Goal: Information Seeking & Learning: Learn about a topic

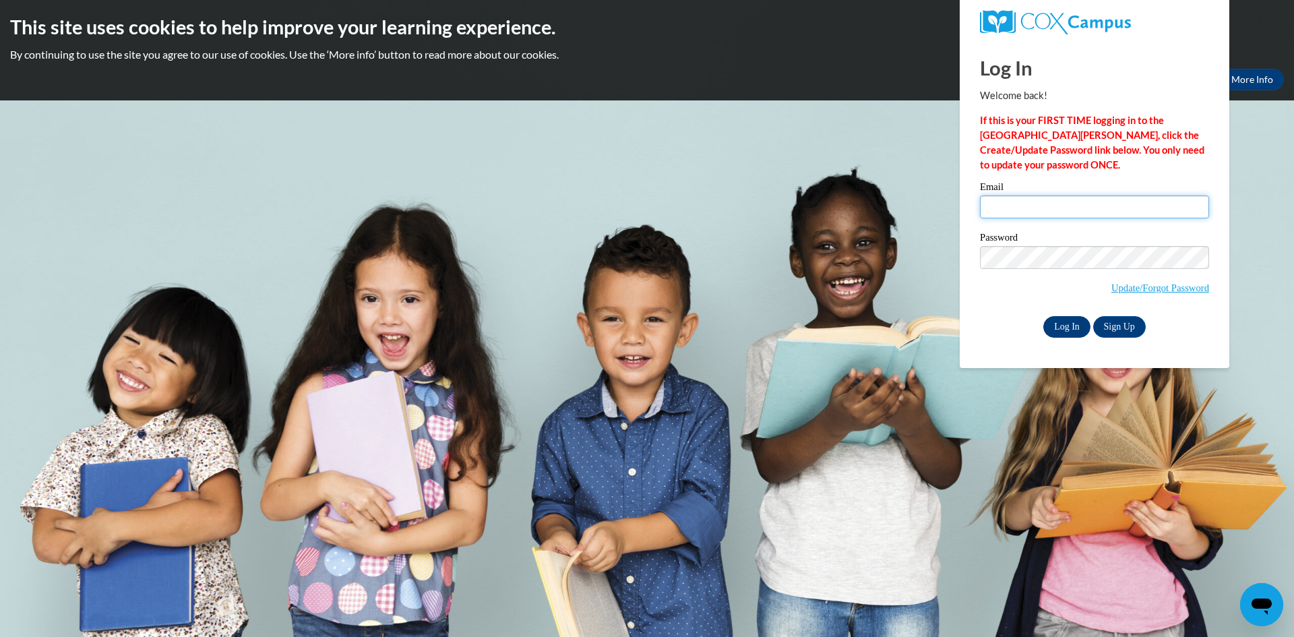
type input "lwalske@clintonville.k12.wi.us"
click at [1072, 330] on input "Log In" at bounding box center [1066, 327] width 47 height 22
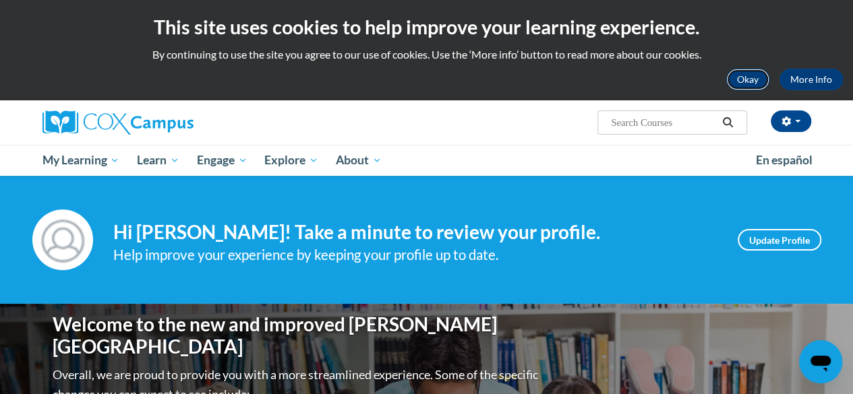
click at [751, 78] on button "Okay" at bounding box center [747, 80] width 43 height 22
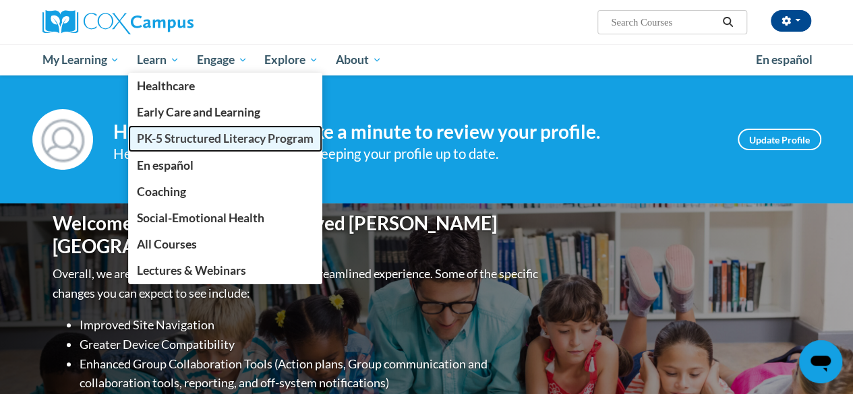
click at [154, 140] on span "PK-5 Structured Literacy Program" at bounding box center [225, 138] width 177 height 14
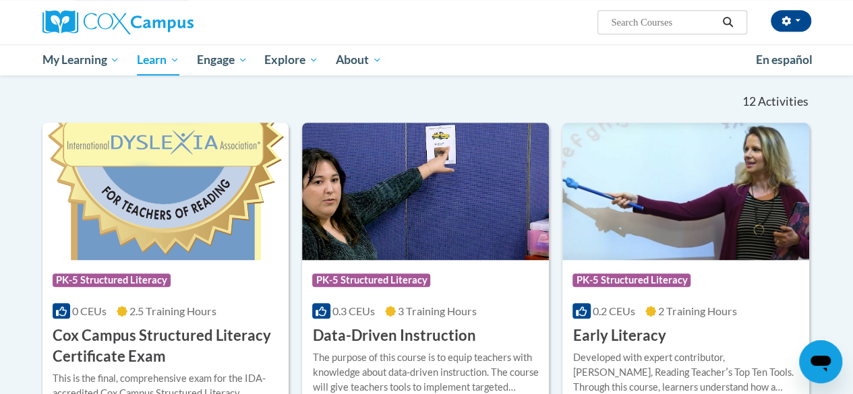
scroll to position [404, 0]
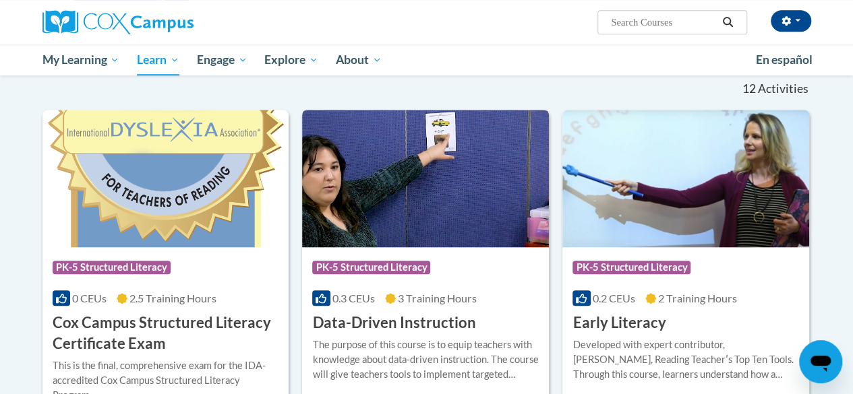
click at [418, 348] on div "The purpose of this course is to equip teachers with knowledge about data-drive…" at bounding box center [425, 360] width 226 height 44
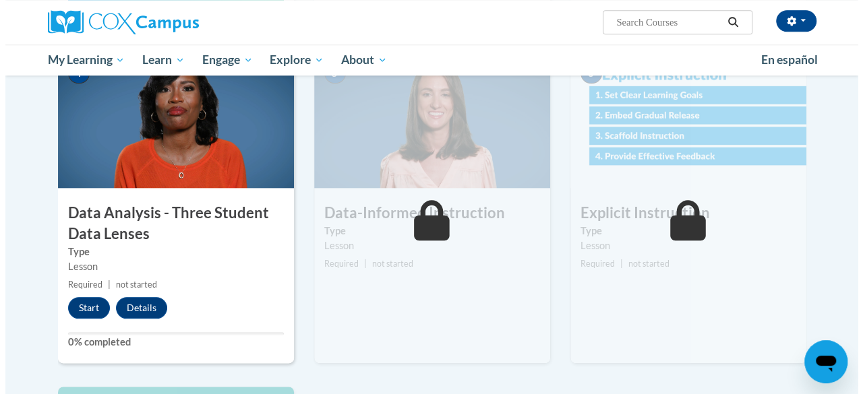
scroll to position [741, 0]
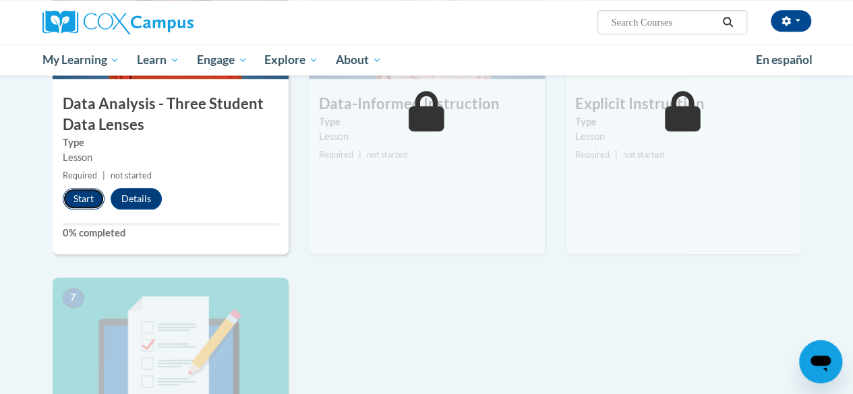
click at [84, 207] on button "Start" at bounding box center [84, 199] width 42 height 22
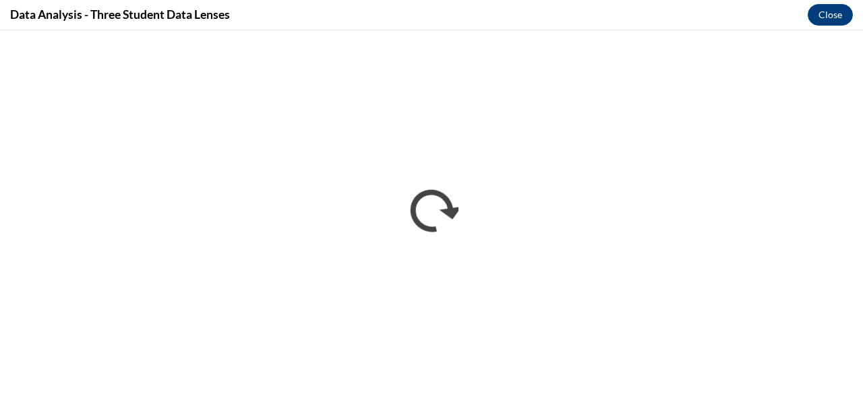
scroll to position [0, 0]
